Goal: Check status: Check status

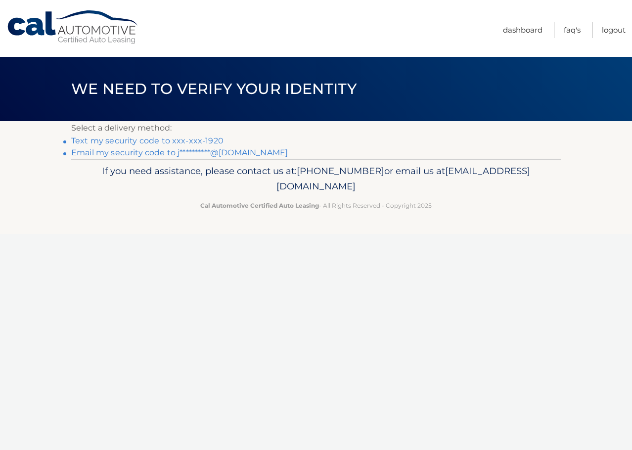
click at [209, 139] on link "Text my security code to xxx-xxx-1920" at bounding box center [147, 140] width 152 height 9
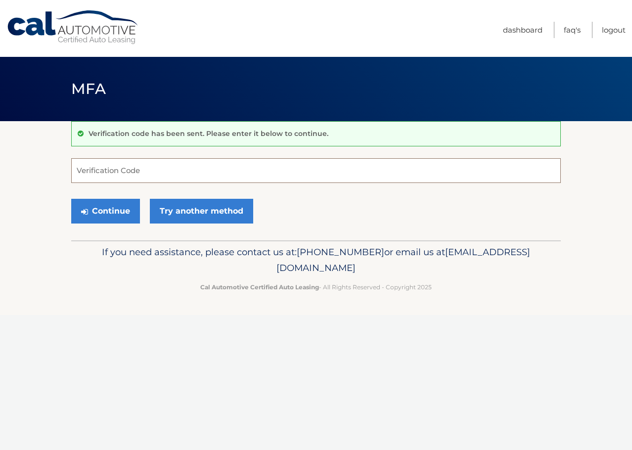
click at [179, 178] on input "Verification Code" at bounding box center [315, 170] width 489 height 25
type input "417127"
click at [105, 218] on button "Continue" at bounding box center [105, 211] width 69 height 25
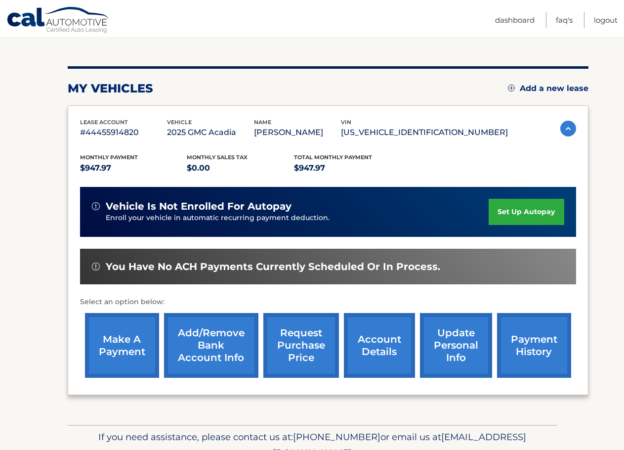
scroll to position [99, 0]
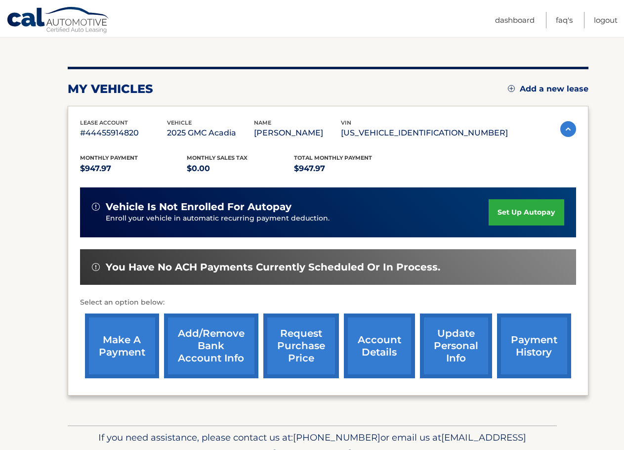
click at [375, 342] on link "account details" at bounding box center [379, 345] width 71 height 65
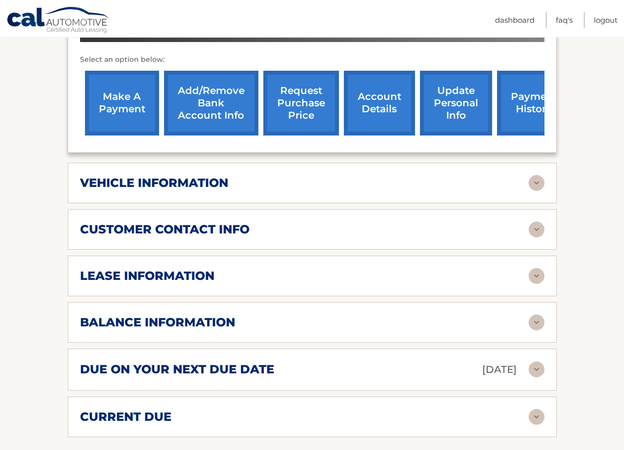
scroll to position [445, 0]
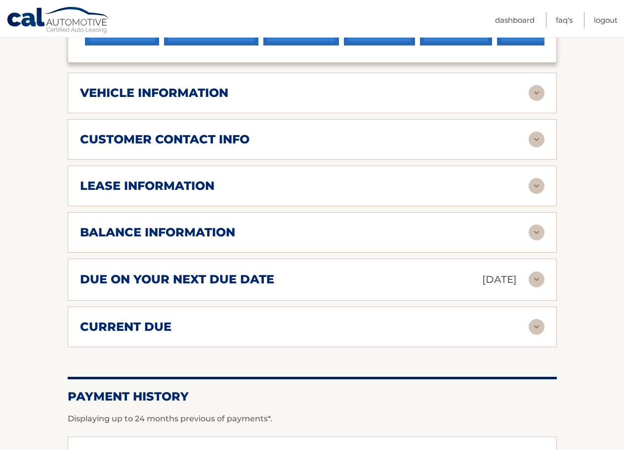
click at [183, 243] on div "balance information Payments Received 3 Payments Remaining 36 Next Payment will…" at bounding box center [312, 232] width 489 height 41
click at [220, 273] on h2 "due on your next due date" at bounding box center [177, 279] width 194 height 15
